Goal: Transaction & Acquisition: Purchase product/service

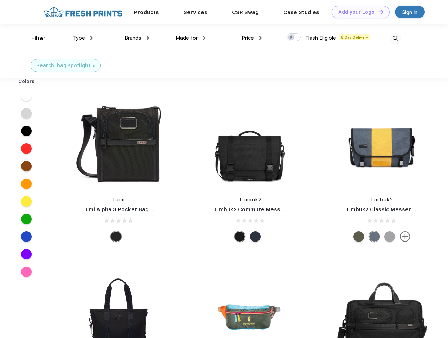
scroll to position [0, 0]
click at [358, 12] on link "Add your Logo Design Tool" at bounding box center [361, 12] width 58 height 12
click at [0, 0] on div "Design Tool" at bounding box center [0, 0] width 0 height 0
click at [377, 12] on link "Add your Logo Design Tool" at bounding box center [361, 12] width 58 height 12
click at [34, 38] on div "Filter" at bounding box center [38, 38] width 14 height 8
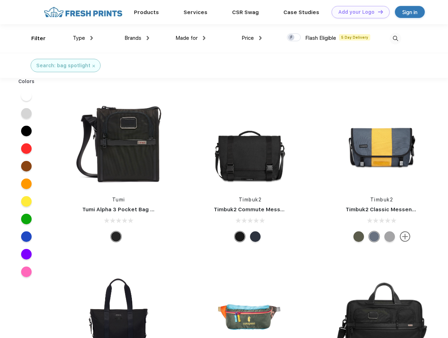
click at [83, 38] on span "Type" at bounding box center [79, 38] width 12 height 6
click at [137, 38] on span "Brands" at bounding box center [133, 38] width 17 height 6
click at [191, 38] on span "Made for" at bounding box center [187, 38] width 22 height 6
click at [252, 38] on span "Price" at bounding box center [248, 38] width 12 height 6
click at [294, 38] on div at bounding box center [294, 37] width 14 height 8
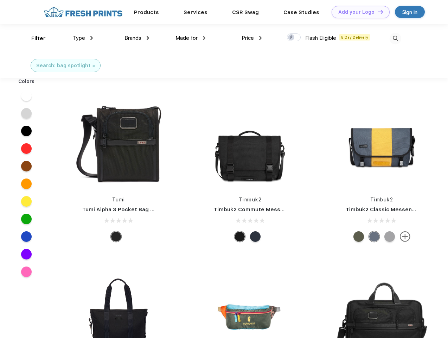
click at [292, 38] on input "checkbox" at bounding box center [289, 35] width 5 height 5
click at [395, 38] on img at bounding box center [396, 39] width 12 height 12
